Goal: Browse casually

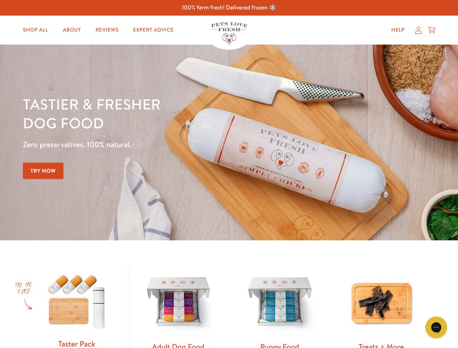
click at [229, 174] on div "Tastier & fresher dog food Zero preservatives. 100% natural. Try Now" at bounding box center [160, 143] width 275 height 96
click at [436, 328] on icon "Gorgias live chat" at bounding box center [436, 327] width 7 height 7
